Goal: Information Seeking & Learning: Learn about a topic

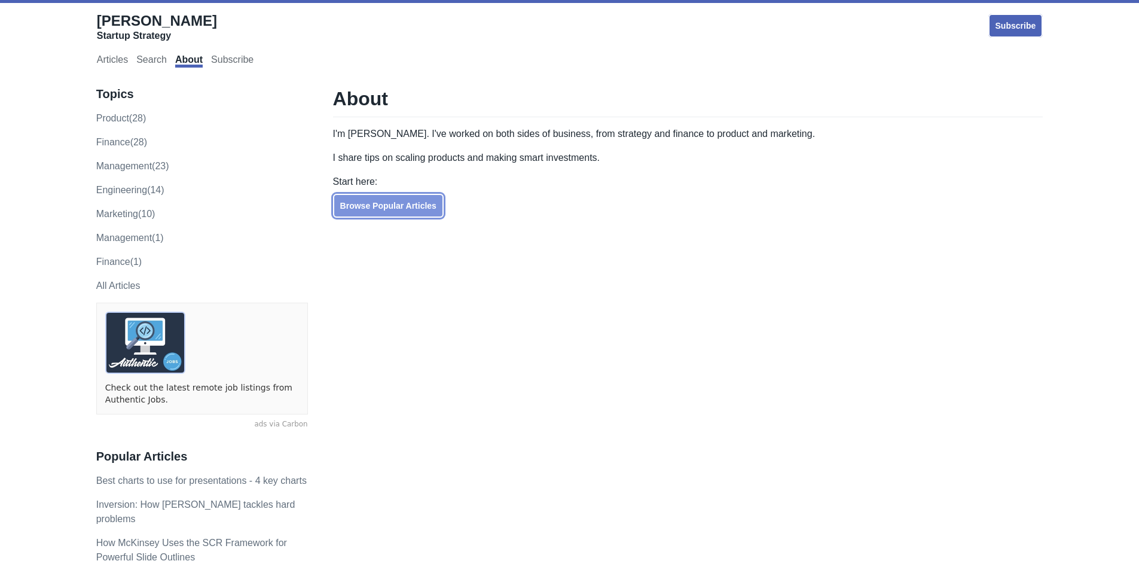
click at [404, 210] on link "Browse Popular Articles" at bounding box center [388, 206] width 111 height 24
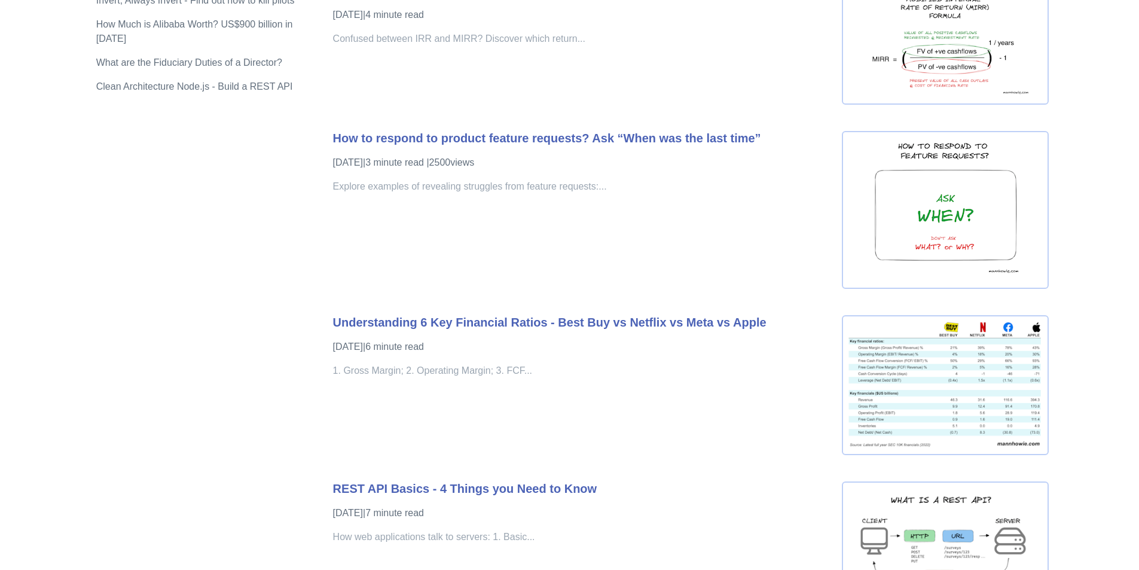
scroll to position [1495, 0]
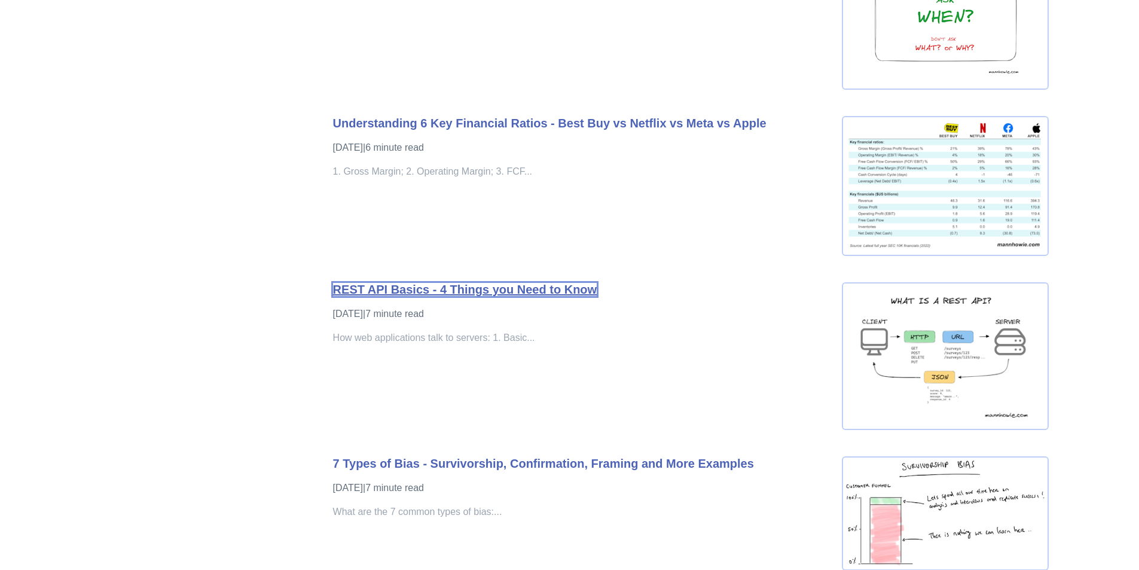
click at [532, 292] on link "REST API Basics - 4 Things you Need to Know" at bounding box center [465, 289] width 264 height 13
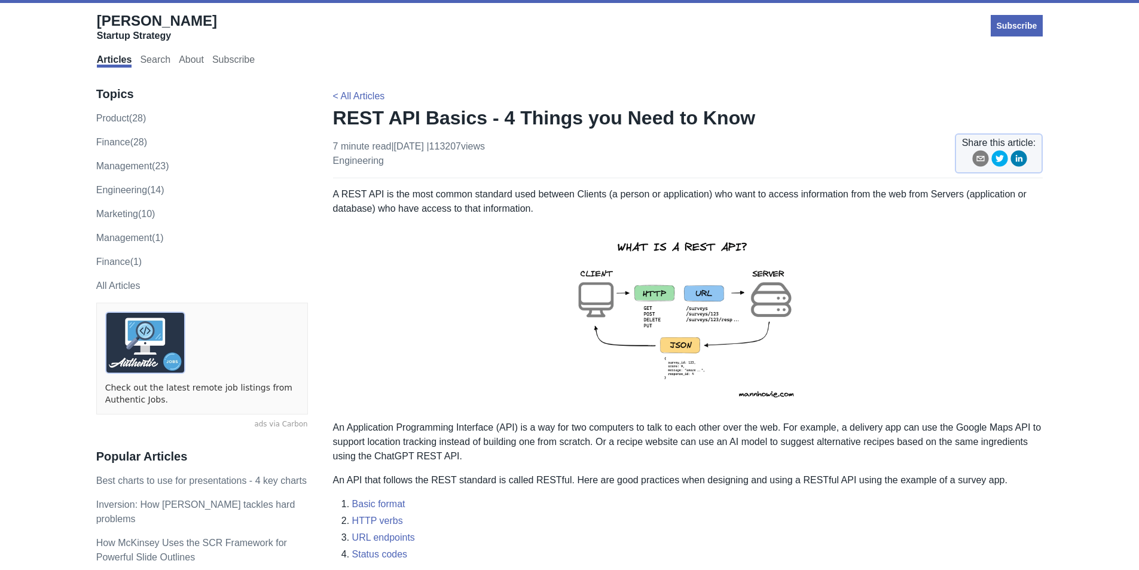
click at [715, 301] on img at bounding box center [688, 317] width 262 height 185
